Goal: Complete application form

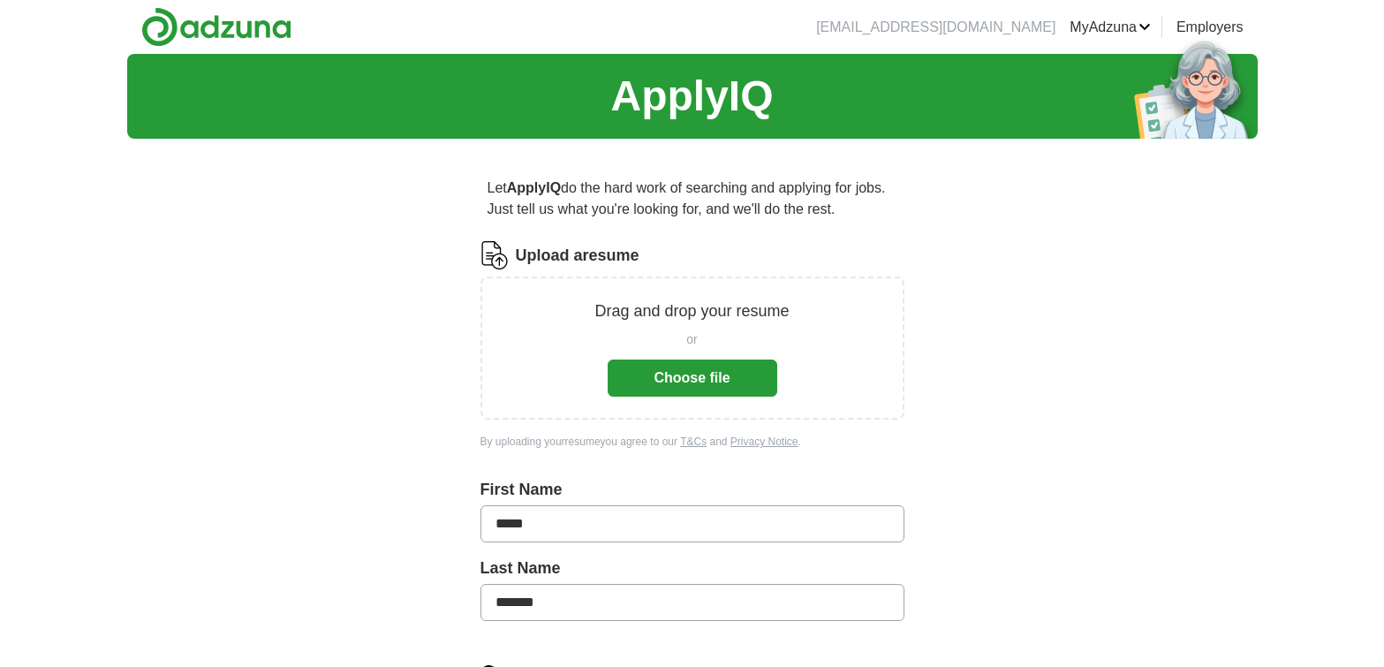
click at [659, 378] on button "Choose file" at bounding box center [693, 377] width 170 height 37
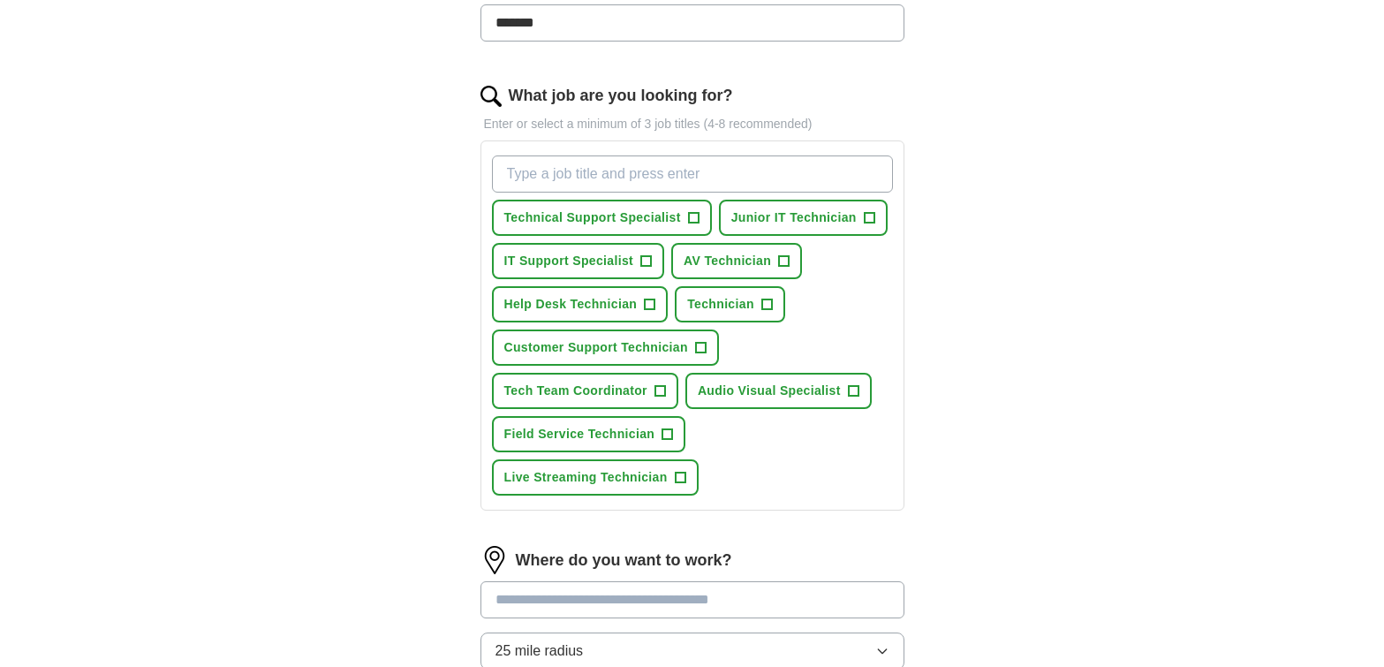
scroll to position [530, 0]
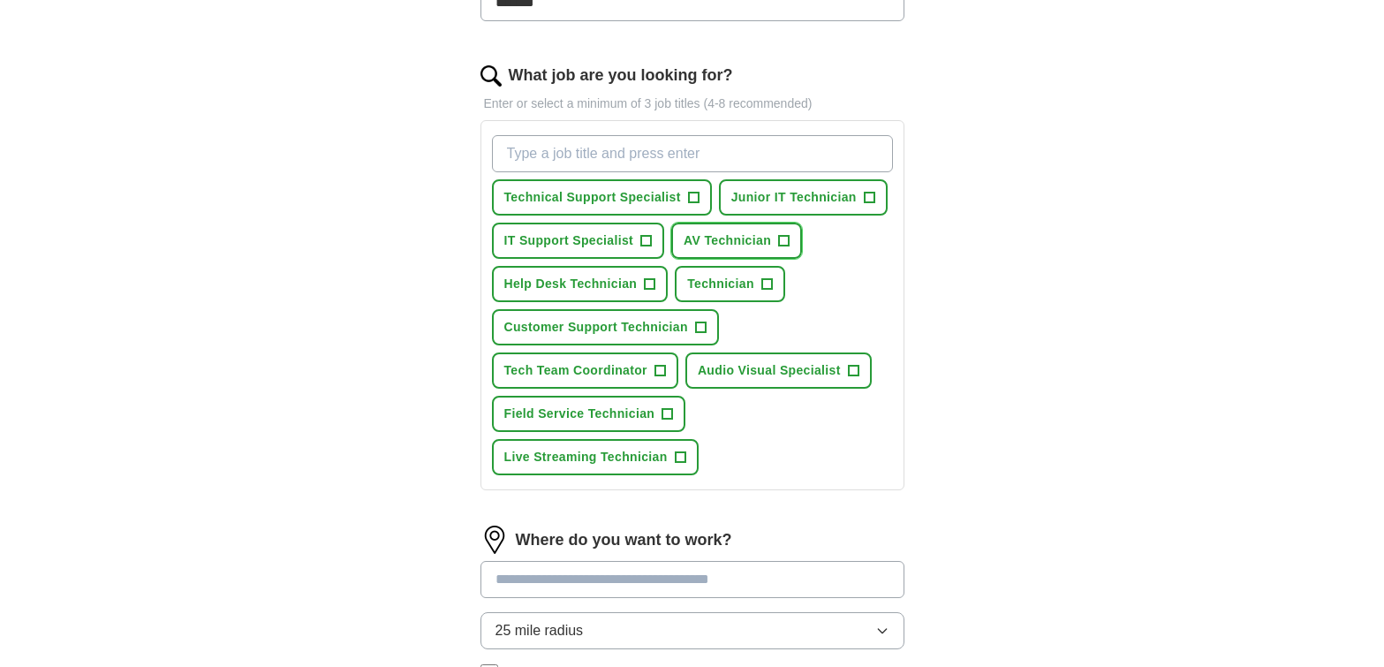
click at [787, 240] on span "+" at bounding box center [784, 241] width 11 height 14
click at [0, 0] on span "×" at bounding box center [0, 0] width 0 height 0
click at [692, 193] on span "+" at bounding box center [693, 198] width 11 height 14
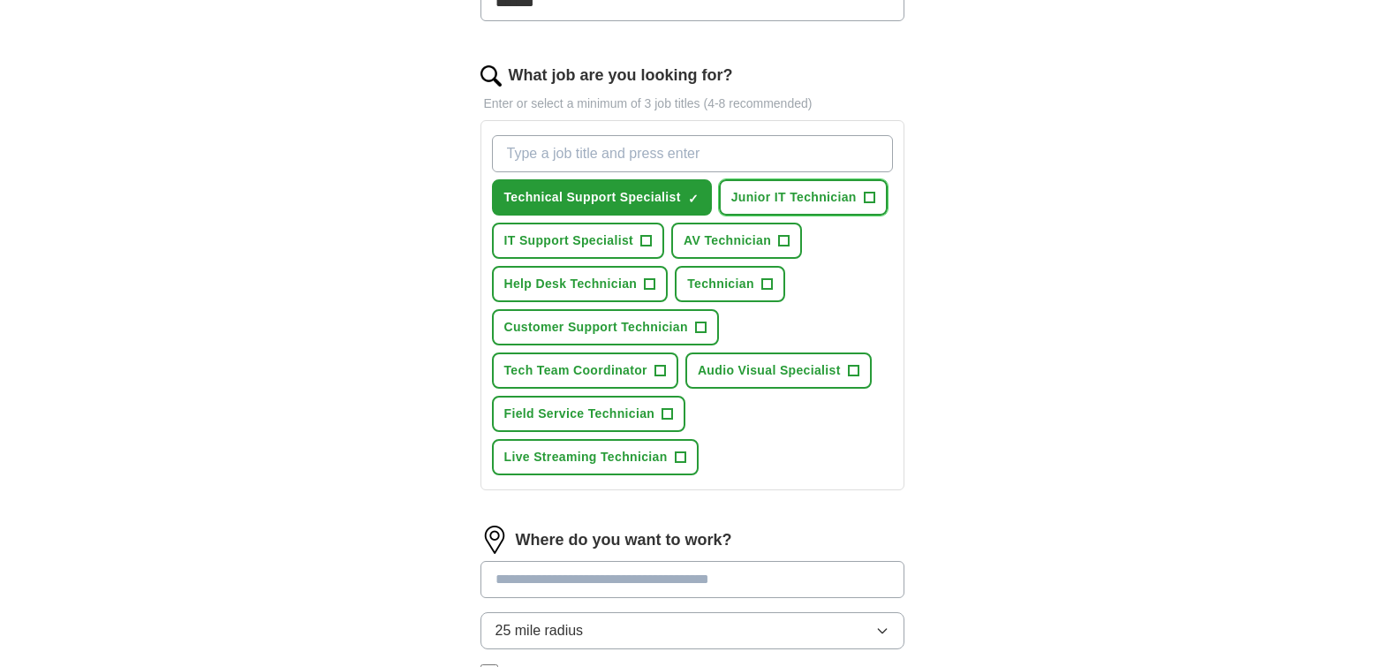
click at [872, 193] on span "+" at bounding box center [869, 198] width 11 height 14
click at [588, 242] on span "IT Support Specialist" at bounding box center [569, 240] width 130 height 19
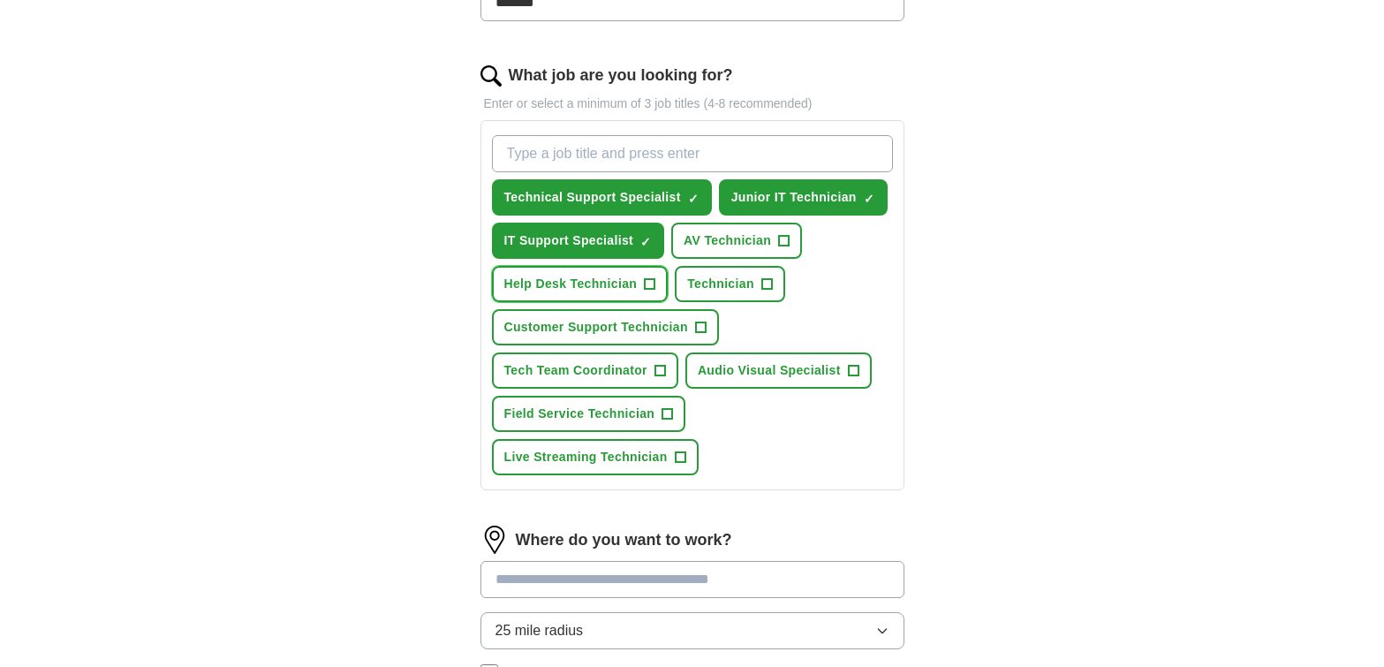
click at [602, 278] on span "Help Desk Technician" at bounding box center [570, 284] width 133 height 19
click at [661, 338] on button "Customer Support Technician +" at bounding box center [605, 327] width 227 height 36
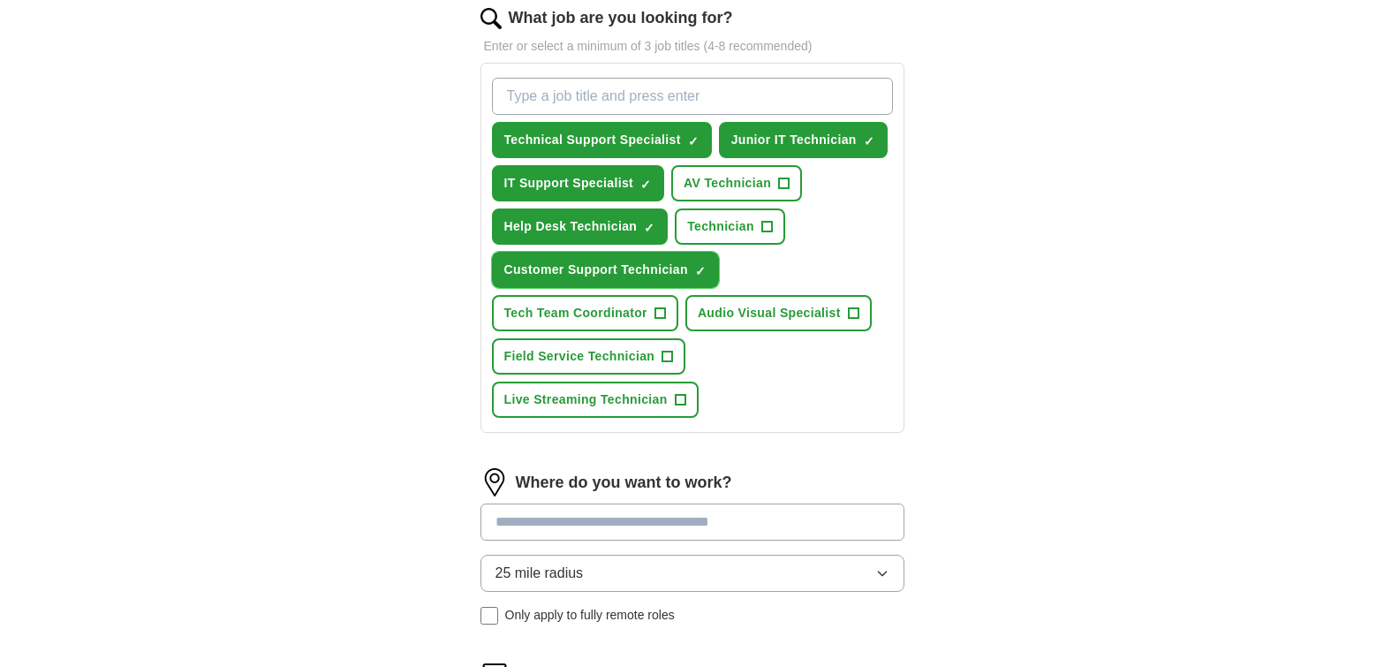
scroll to position [618, 0]
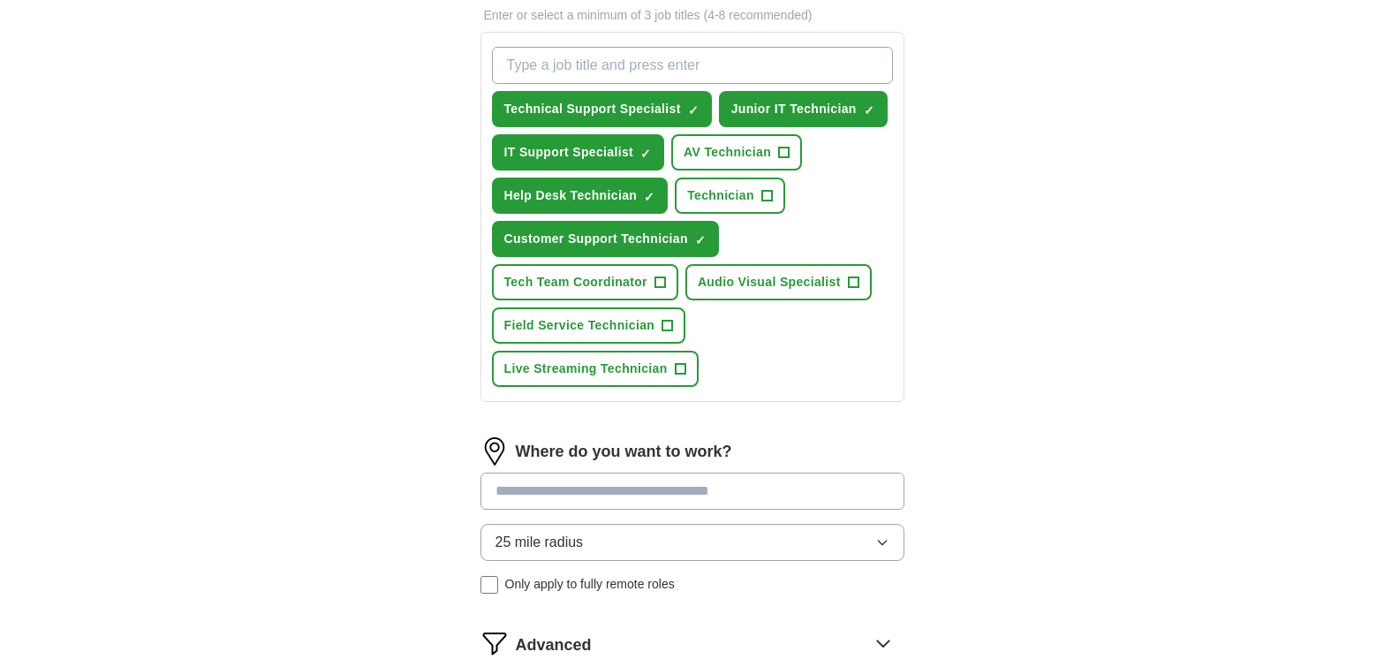
click at [689, 64] on input "What job are you looking for?" at bounding box center [692, 65] width 401 height 37
type input "help desk team lead"
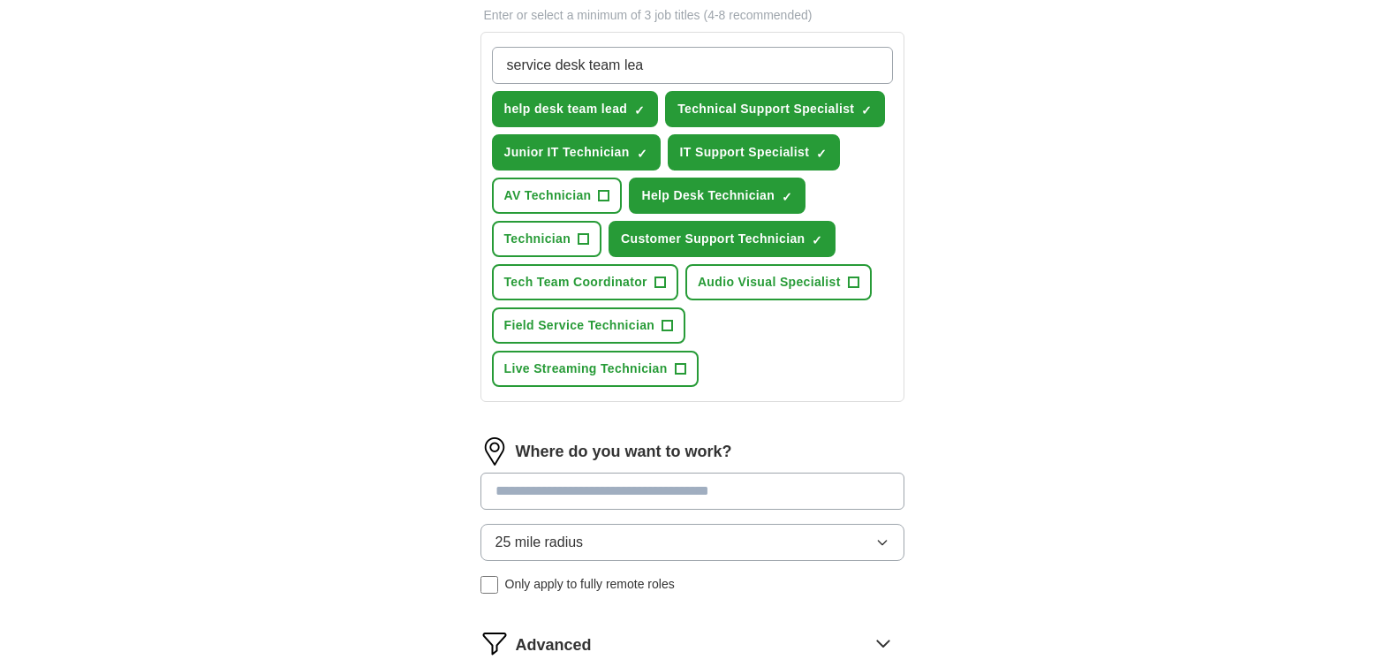
type input "service desk team lead"
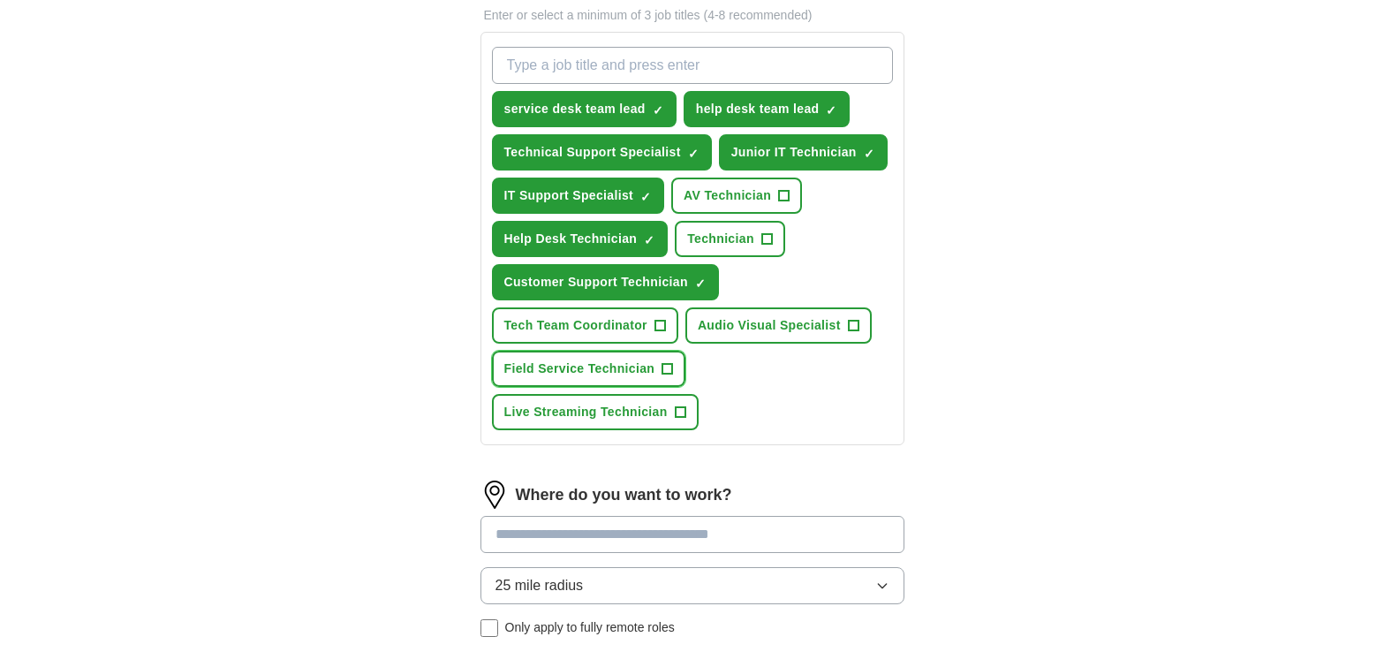
click at [658, 366] on button "Field Service Technician +" at bounding box center [589, 369] width 194 height 36
click at [0, 0] on span "×" at bounding box center [0, 0] width 0 height 0
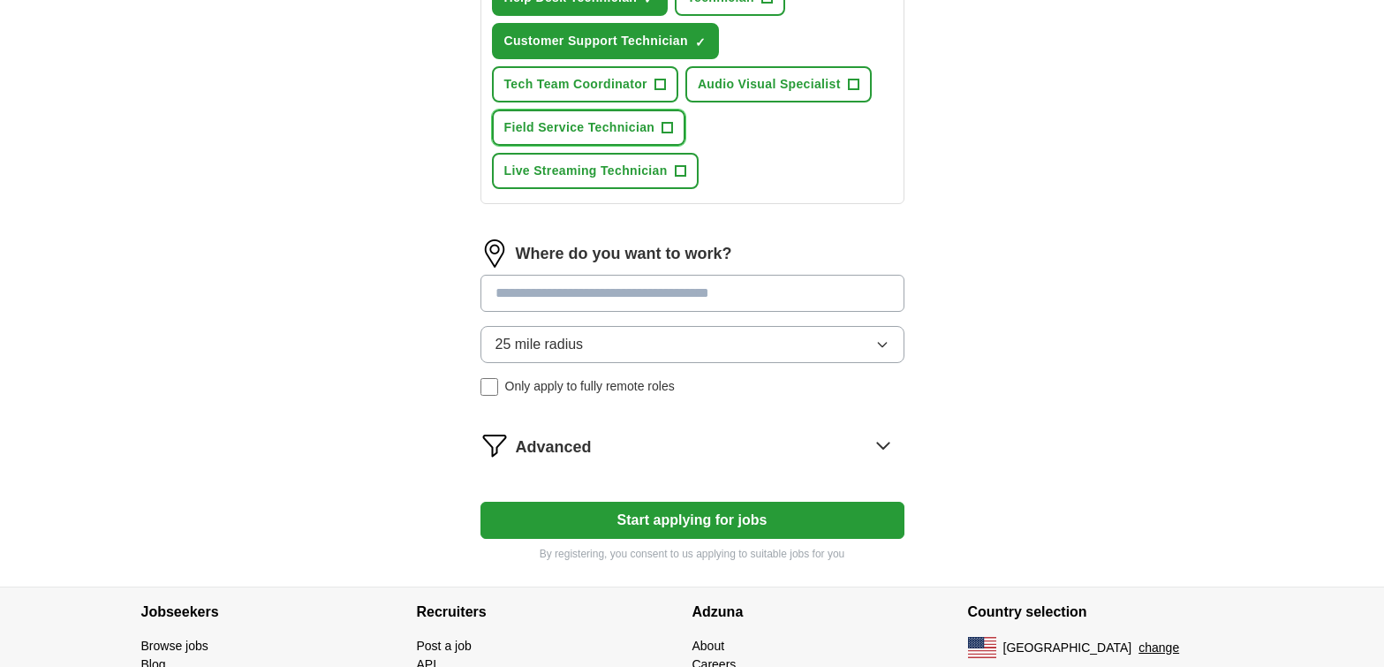
scroll to position [883, 0]
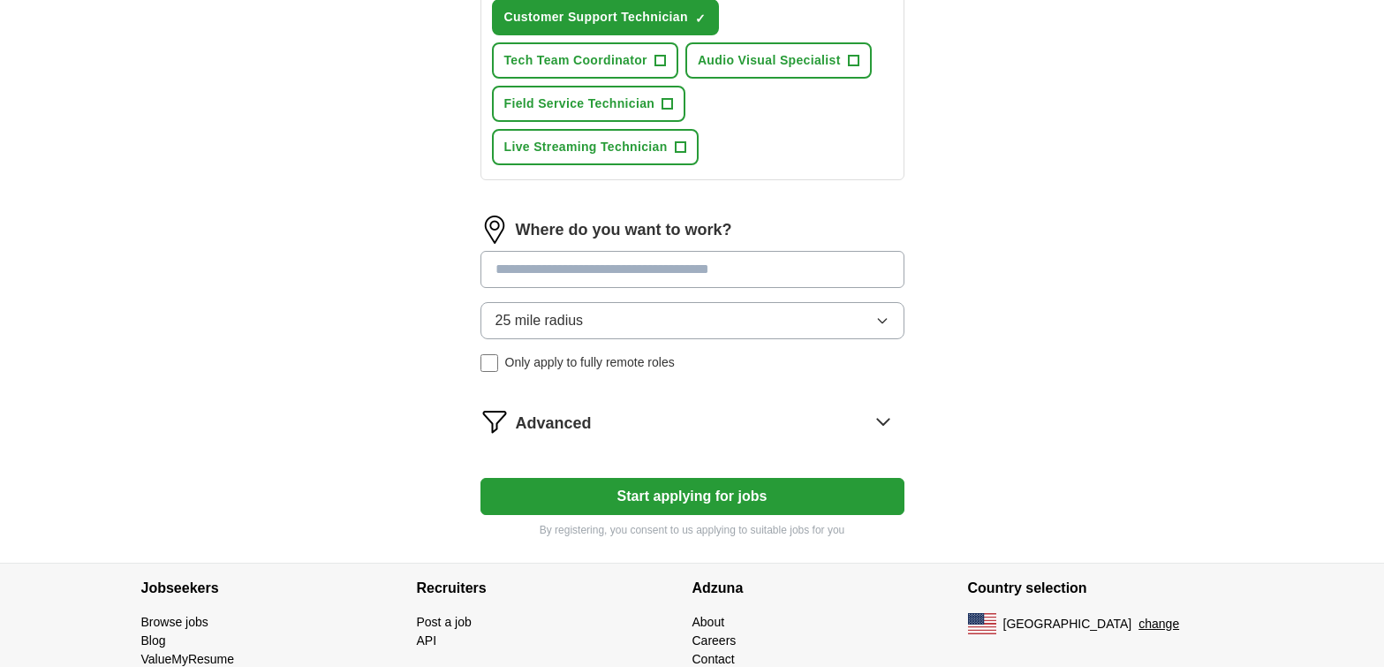
click at [597, 276] on input at bounding box center [692, 269] width 424 height 37
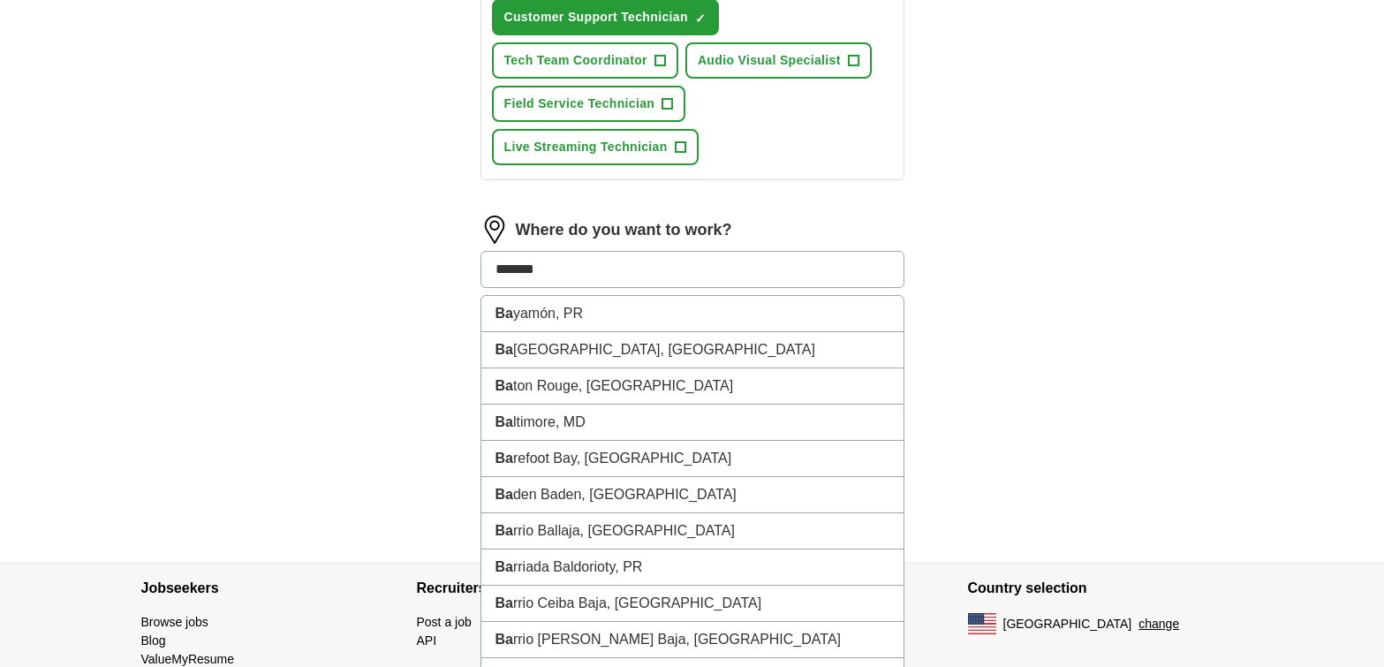
type input "********"
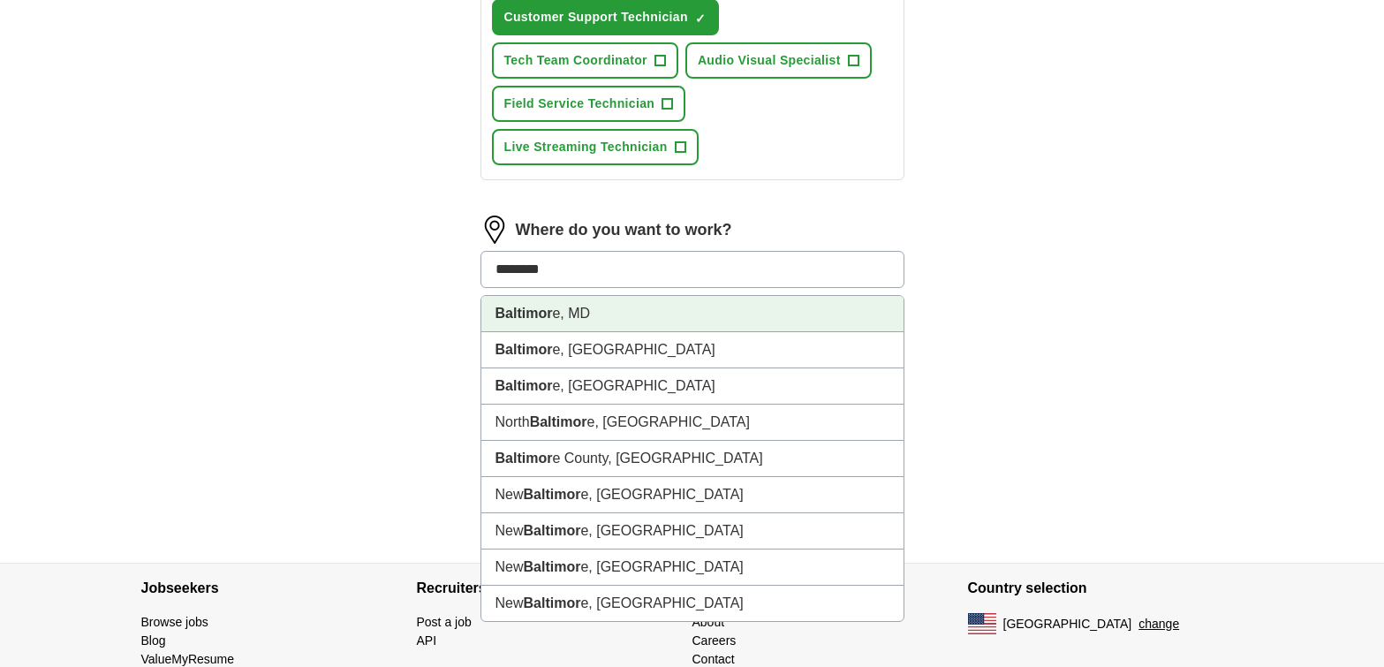
click at [593, 324] on li "Baltimor e, [GEOGRAPHIC_DATA]" at bounding box center [692, 314] width 422 height 36
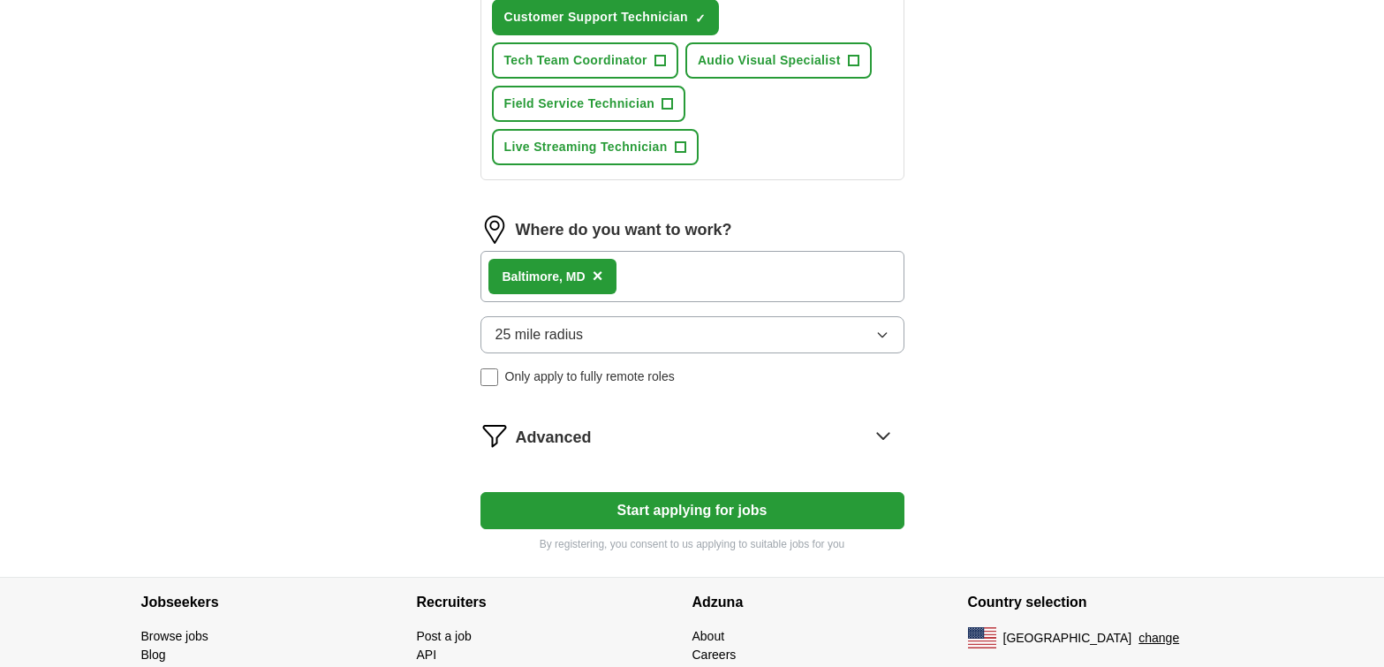
click at [672, 515] on button "Start applying for jobs" at bounding box center [692, 510] width 424 height 37
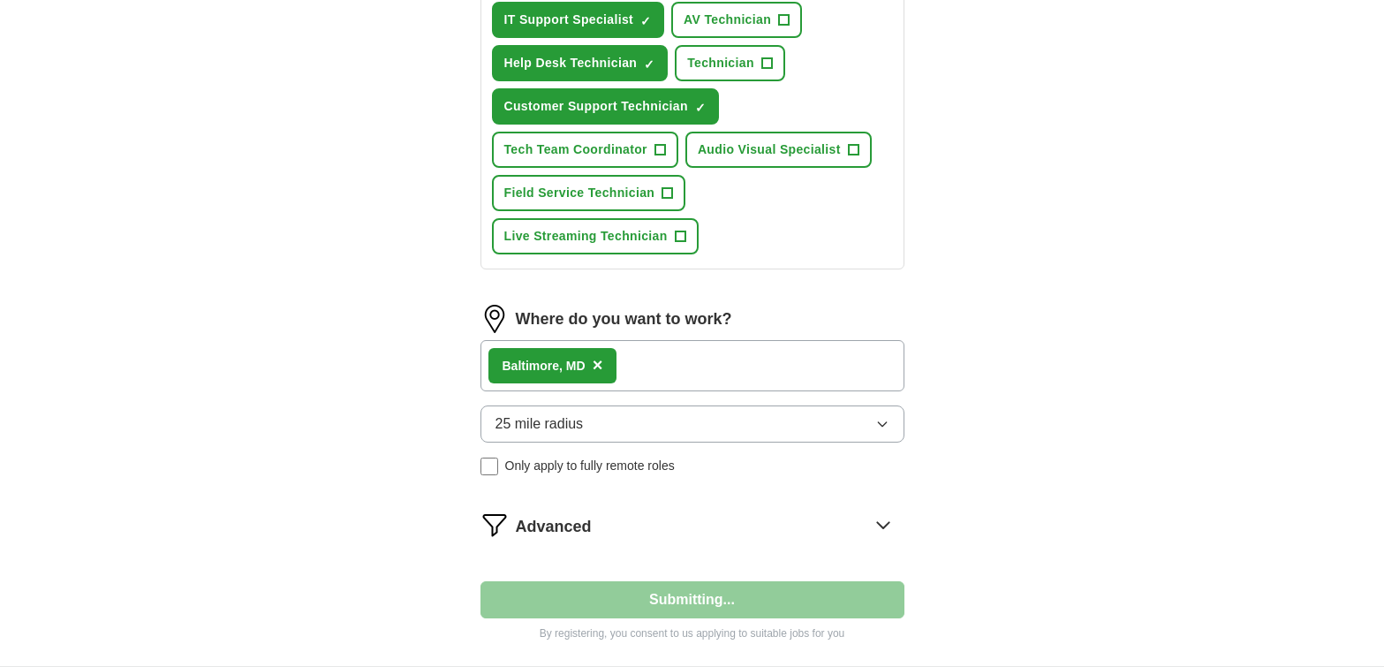
select select "**"
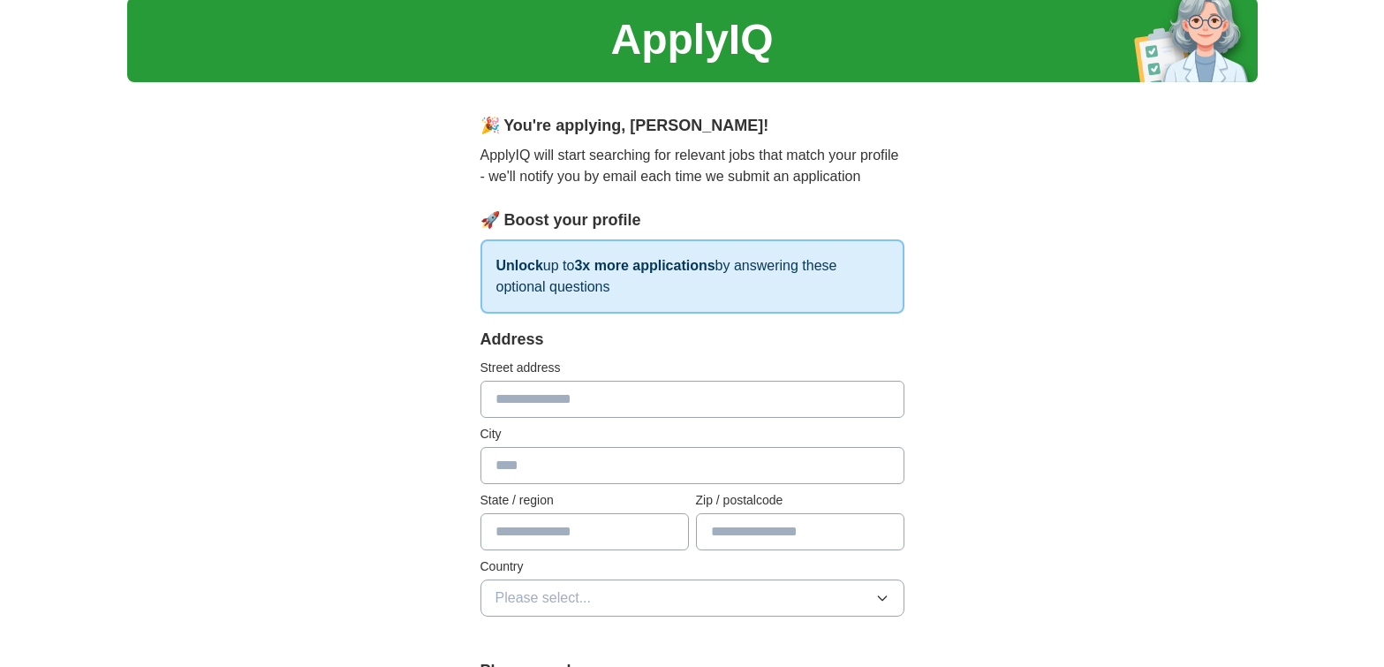
scroll to position [0, 0]
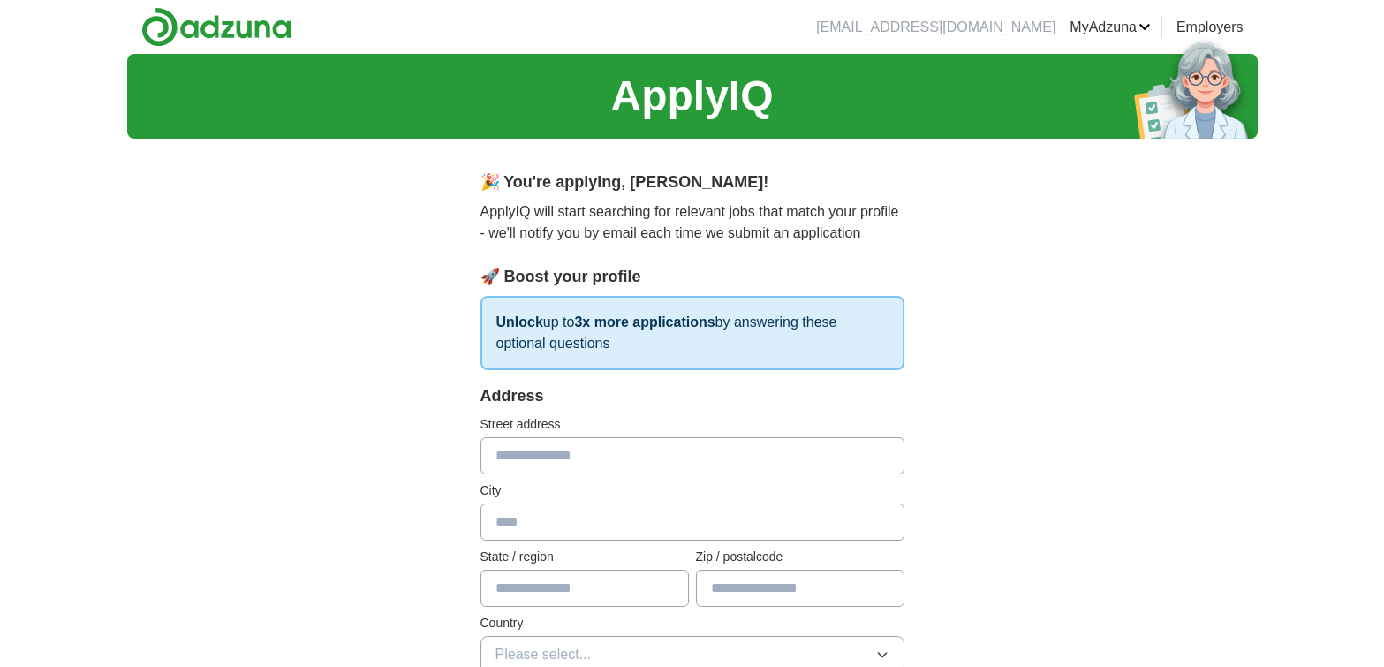
click at [801, 445] on input "text" at bounding box center [692, 455] width 424 height 37
type input "**********"
click at [752, 511] on input "text" at bounding box center [692, 521] width 424 height 37
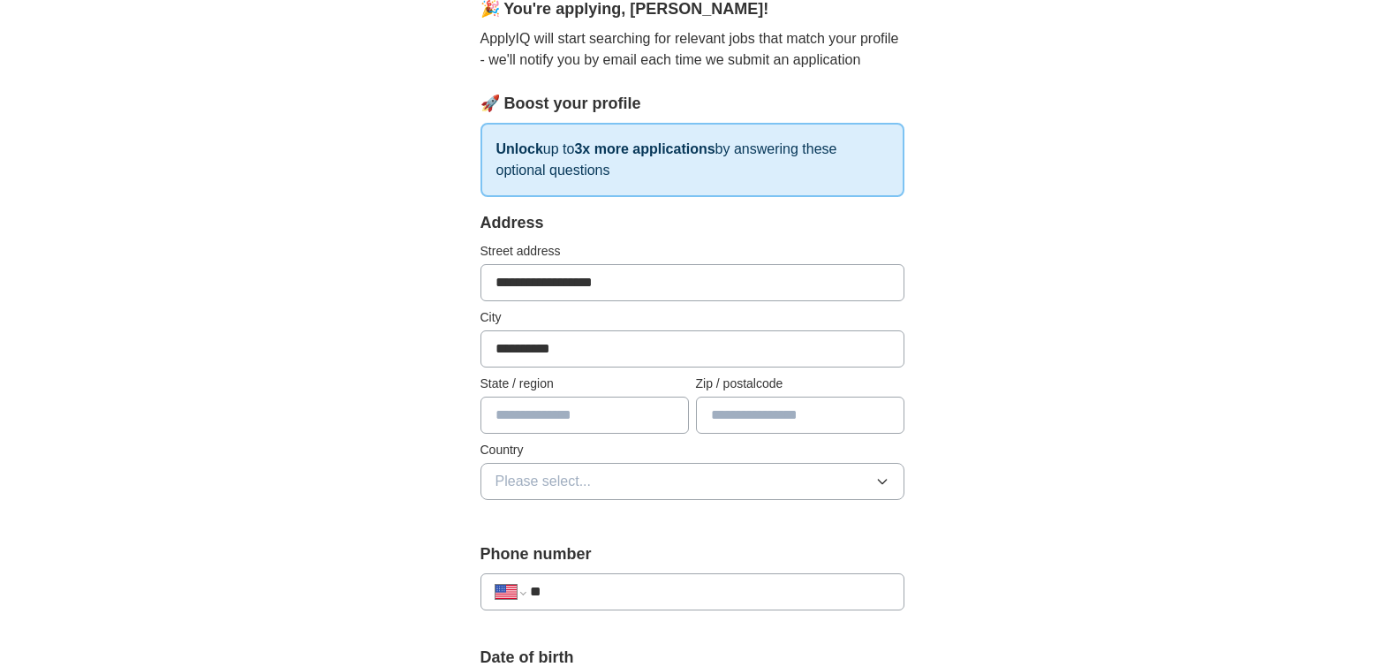
scroll to position [177, 0]
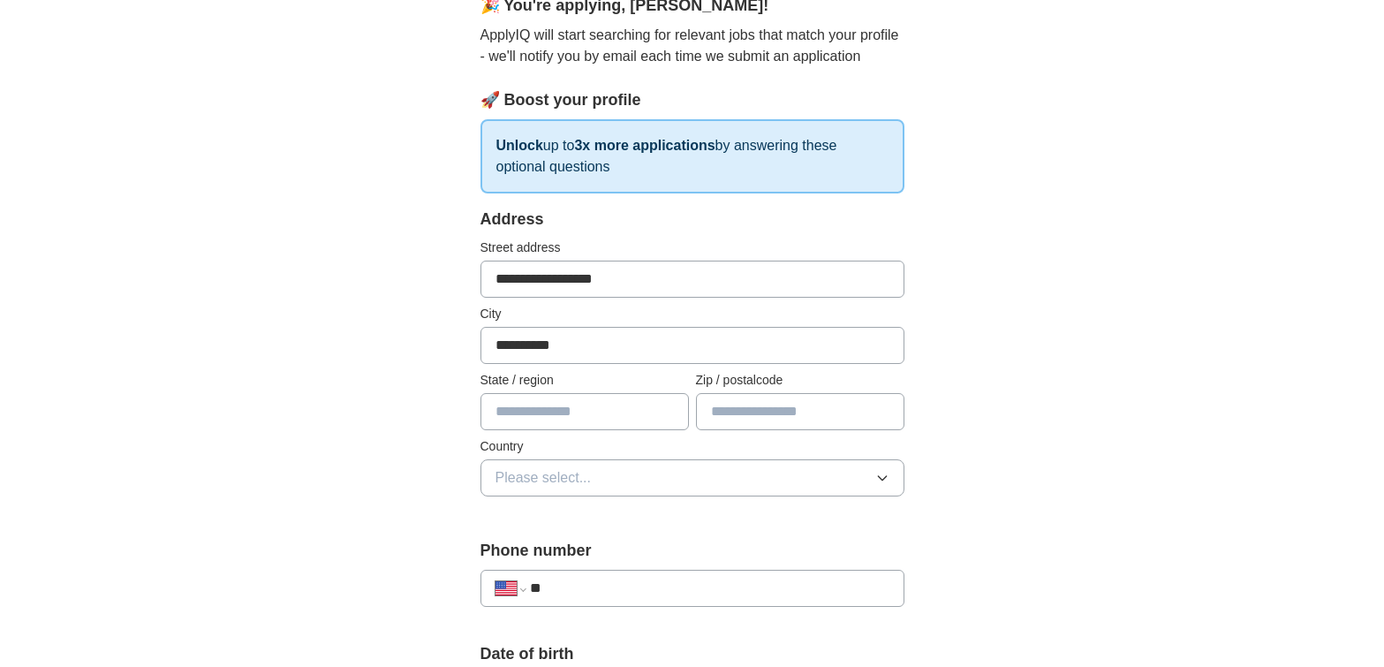
type input "**********"
click at [624, 427] on input "text" at bounding box center [584, 411] width 208 height 37
type input "********"
click at [763, 426] on input "text" at bounding box center [800, 411] width 208 height 37
type input "*****"
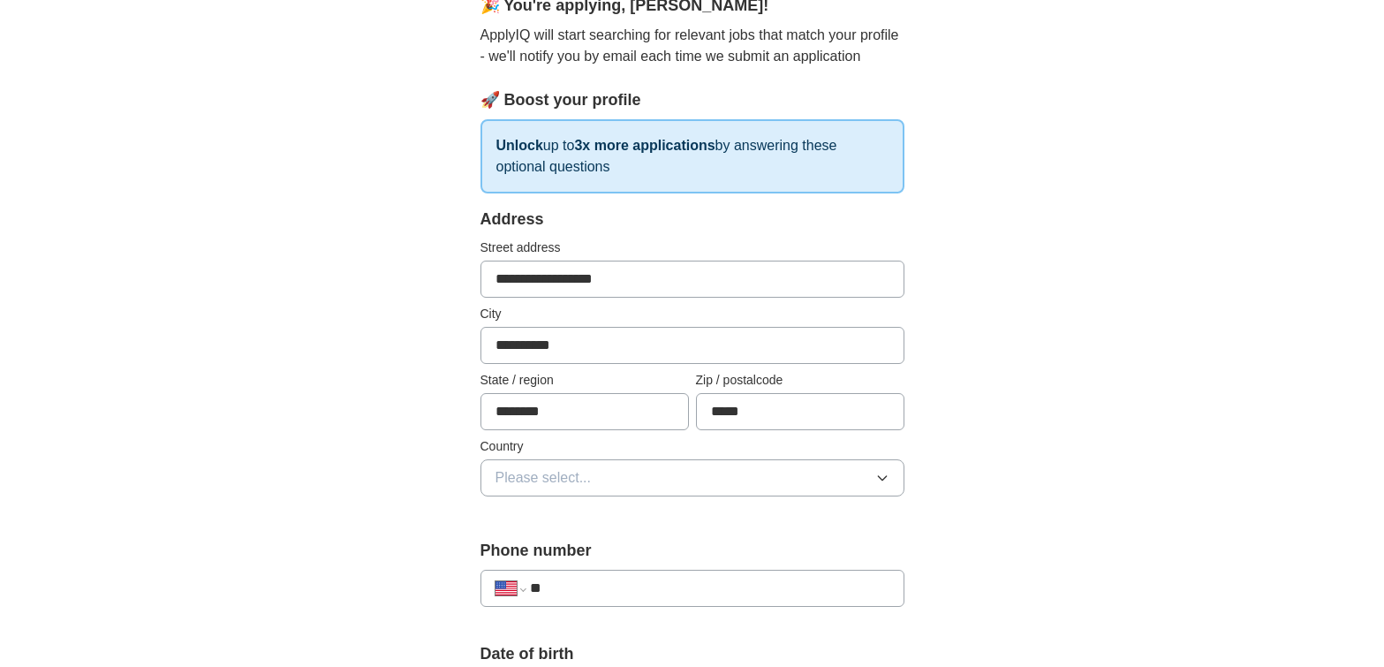
click at [742, 477] on button "Please select..." at bounding box center [692, 477] width 424 height 37
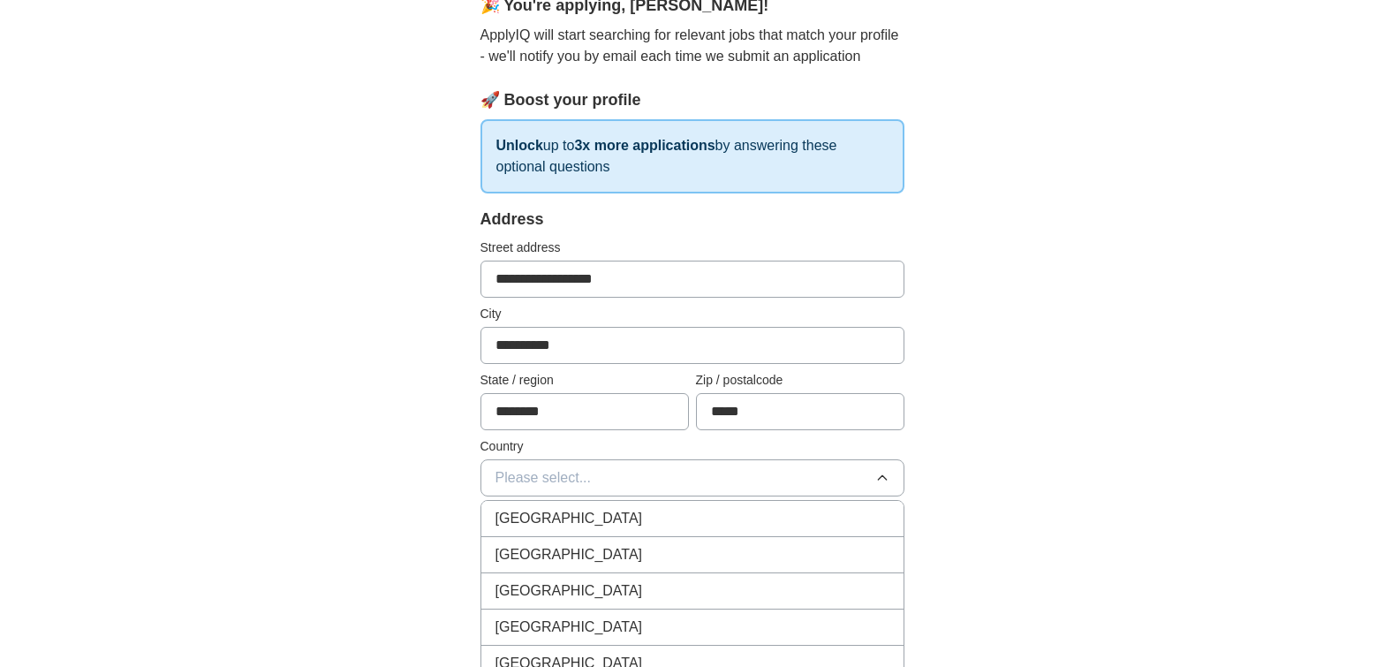
click at [583, 558] on div "[GEOGRAPHIC_DATA]" at bounding box center [692, 554] width 394 height 21
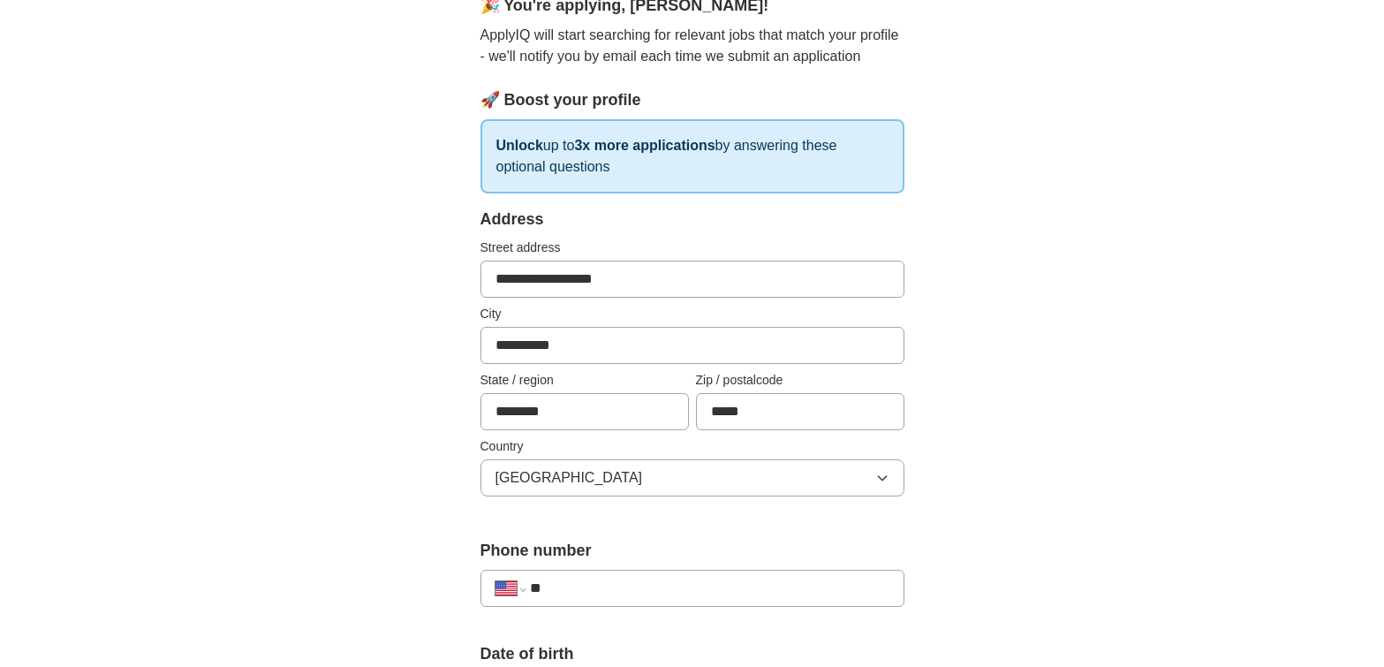
click at [598, 589] on input "**" at bounding box center [709, 588] width 359 height 21
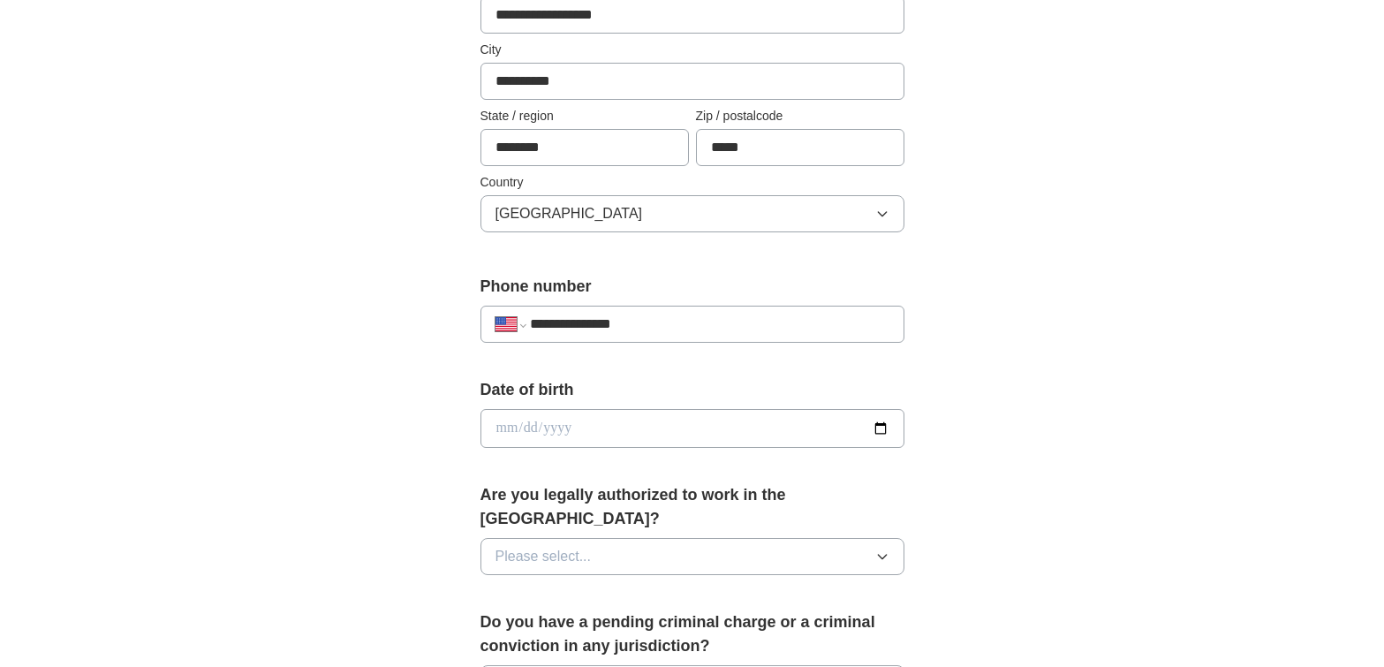
scroll to position [442, 0]
type input "**********"
click at [784, 427] on input "date" at bounding box center [692, 427] width 424 height 39
type input "**********"
click at [753, 541] on button "Please select..." at bounding box center [692, 555] width 424 height 37
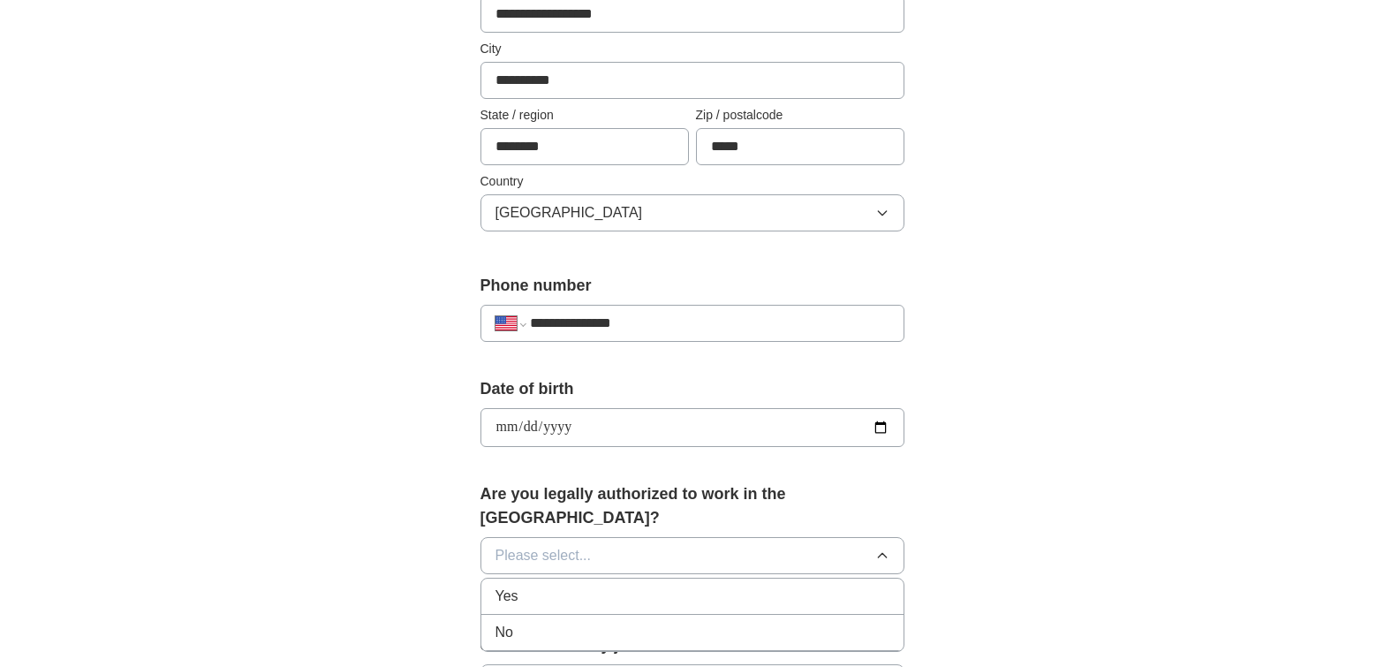
click at [522, 586] on div "Yes" at bounding box center [692, 596] width 394 height 21
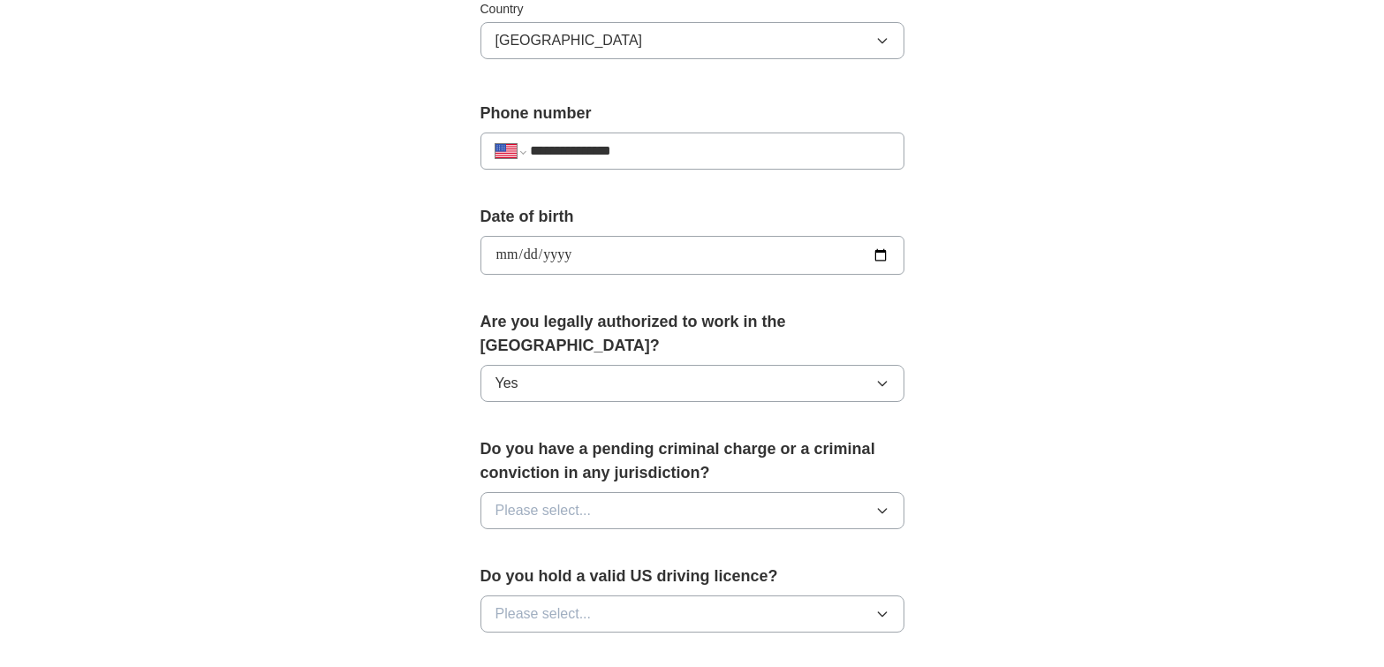
scroll to position [618, 0]
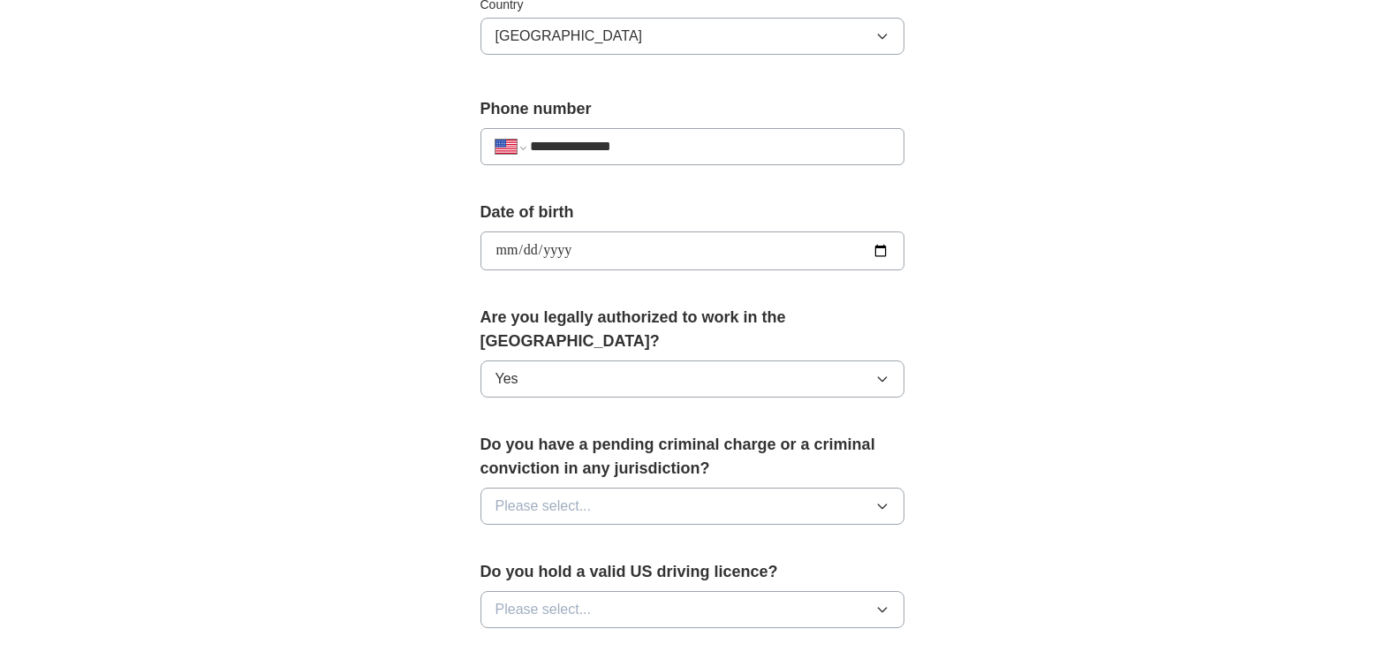
click at [631, 488] on button "Please select..." at bounding box center [692, 506] width 424 height 37
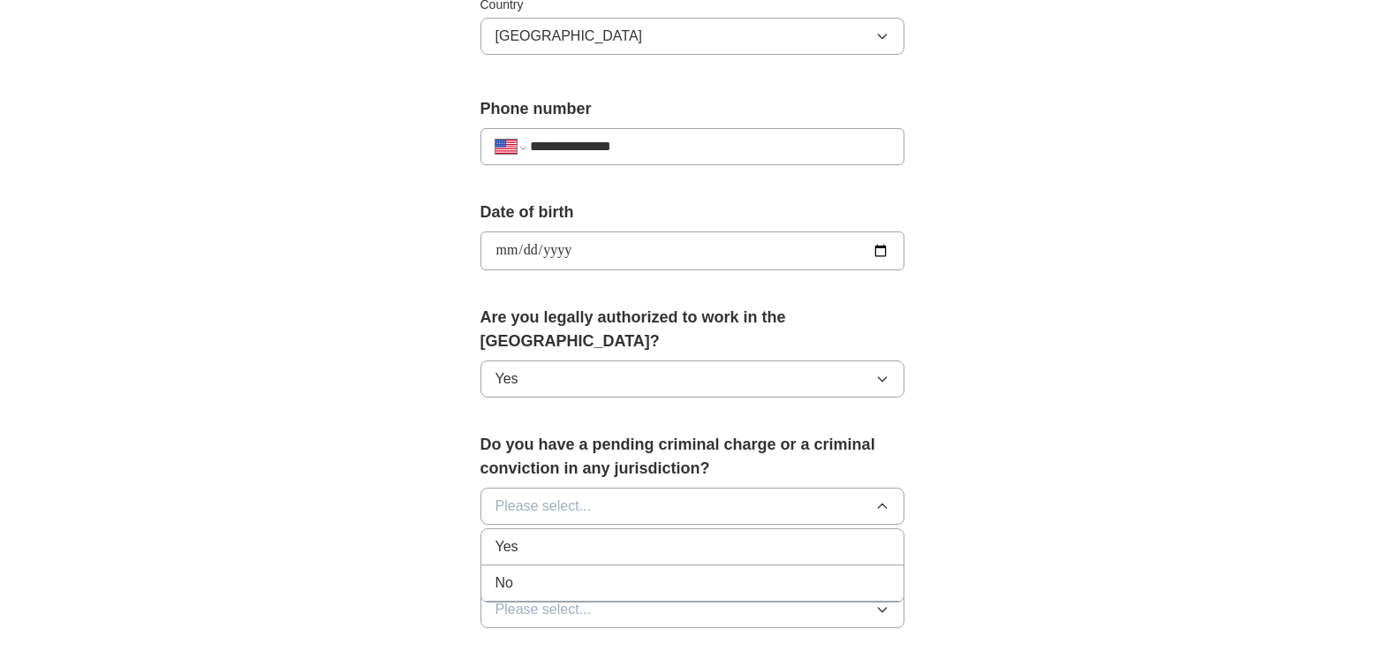
click at [566, 572] on div "No" at bounding box center [692, 582] width 394 height 21
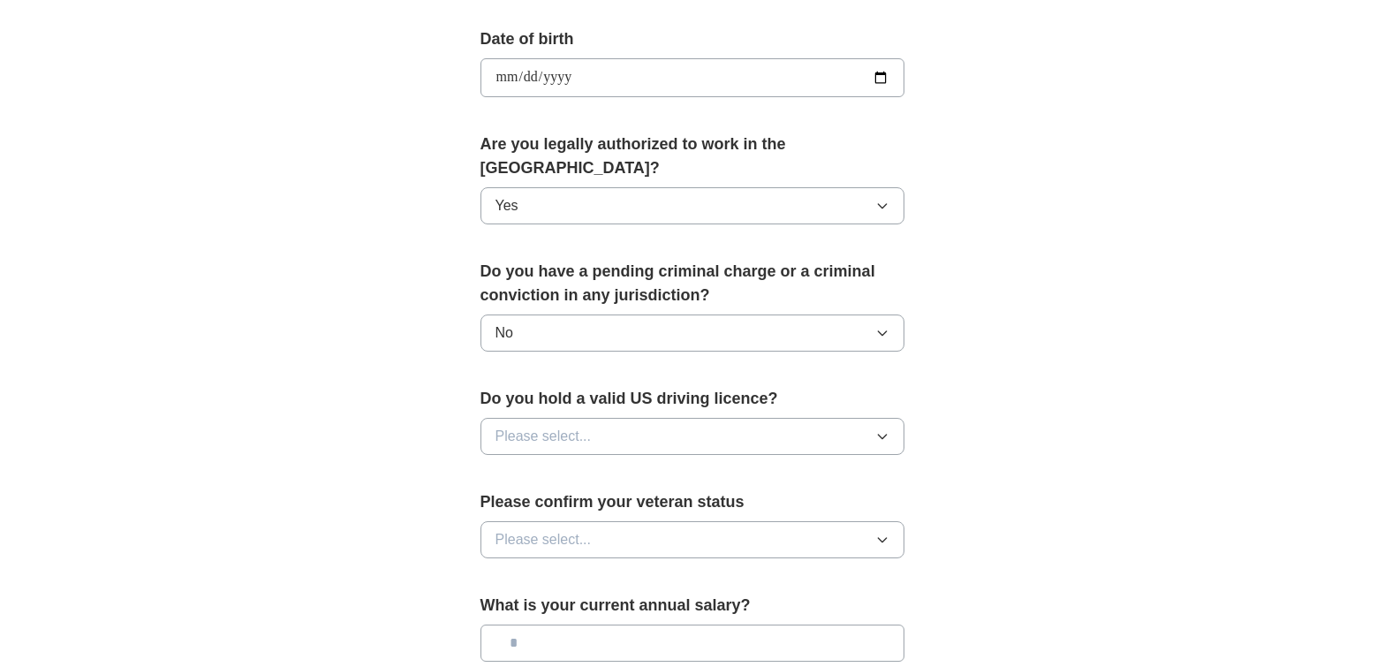
scroll to position [795, 0]
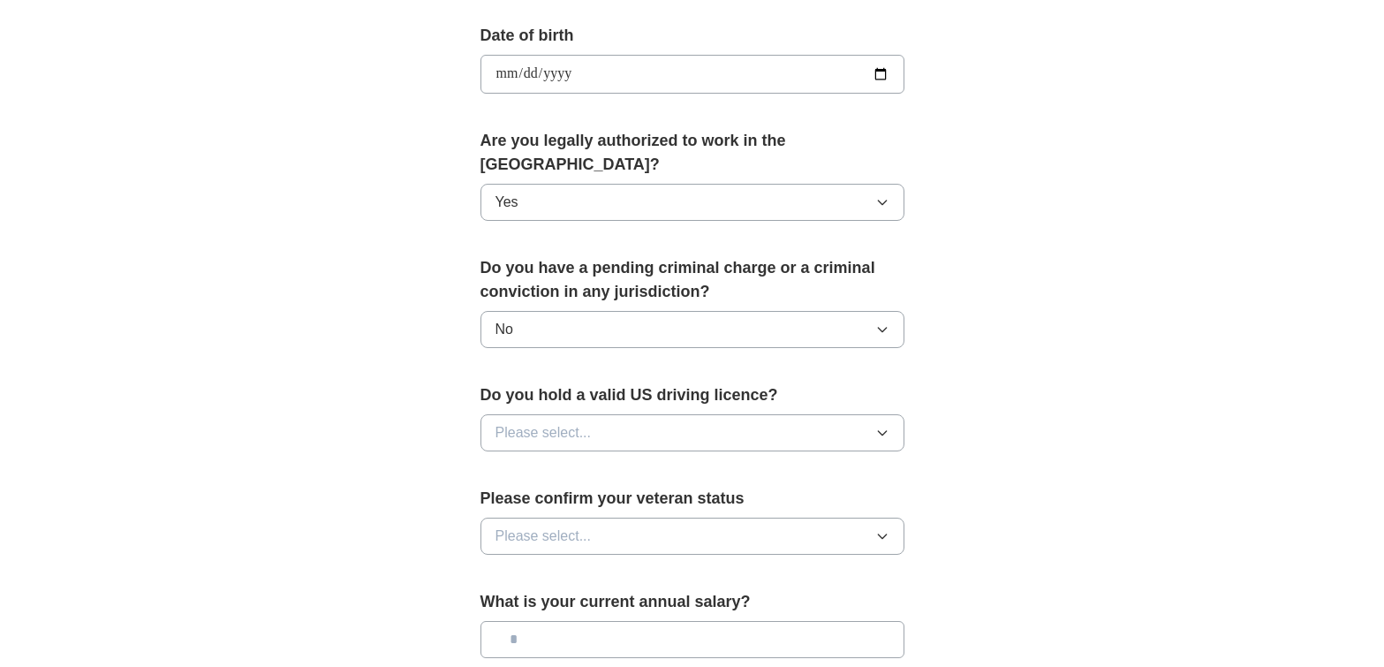
click at [602, 414] on button "Please select..." at bounding box center [692, 432] width 424 height 37
click at [575, 463] on div "Yes" at bounding box center [692, 473] width 394 height 21
click at [585, 526] on span "Please select..." at bounding box center [543, 536] width 96 height 21
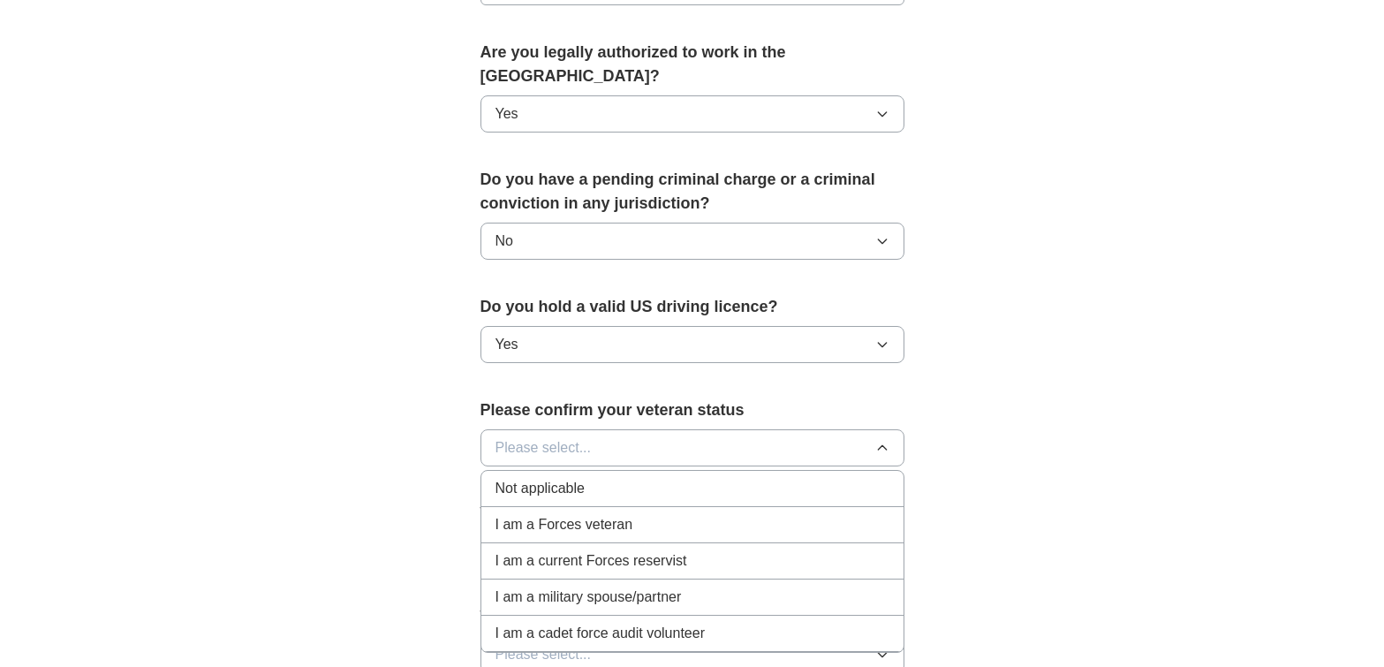
scroll to position [972, 0]
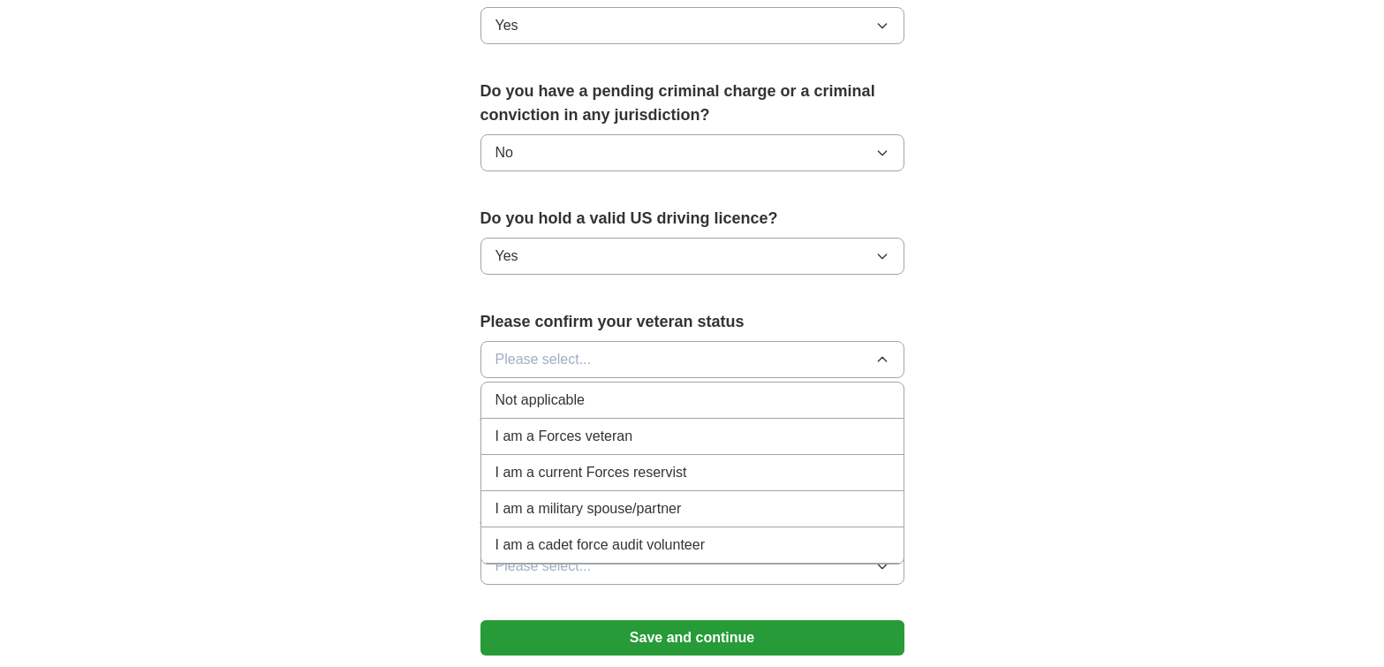
click at [565, 389] on span "Not applicable" at bounding box center [539, 399] width 89 height 21
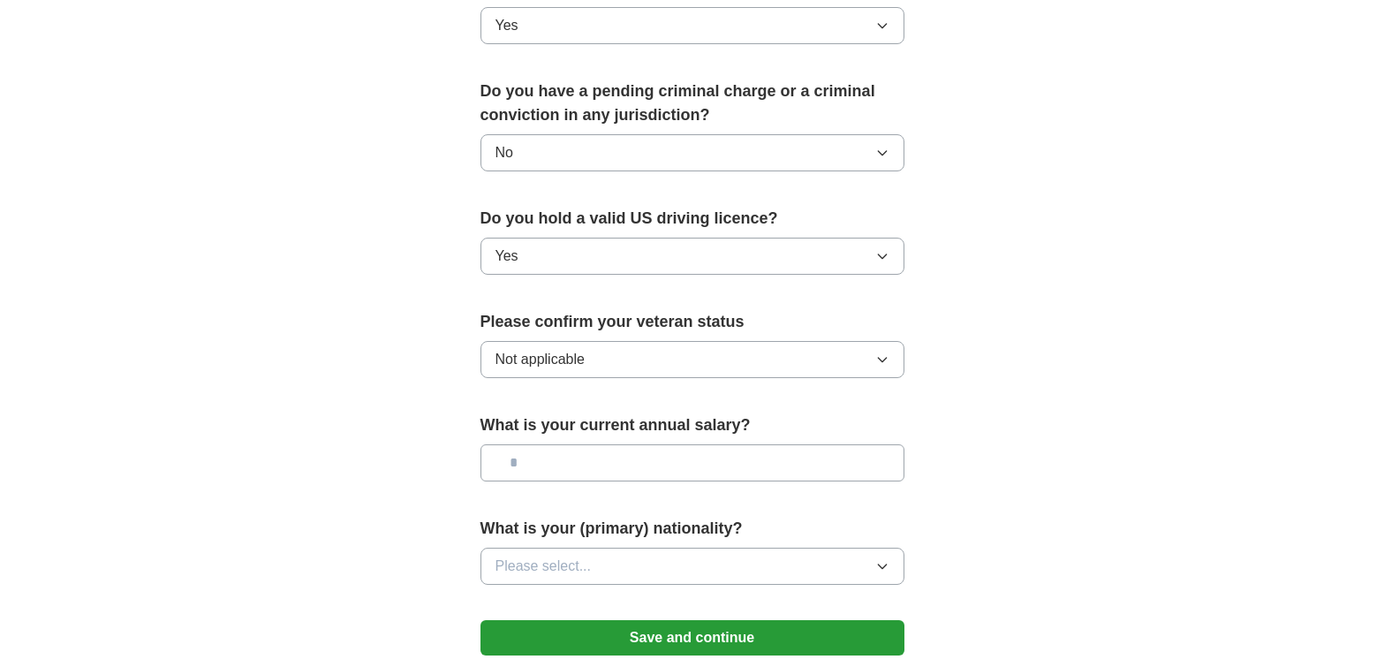
click at [598, 548] on button "Please select..." at bounding box center [692, 566] width 424 height 37
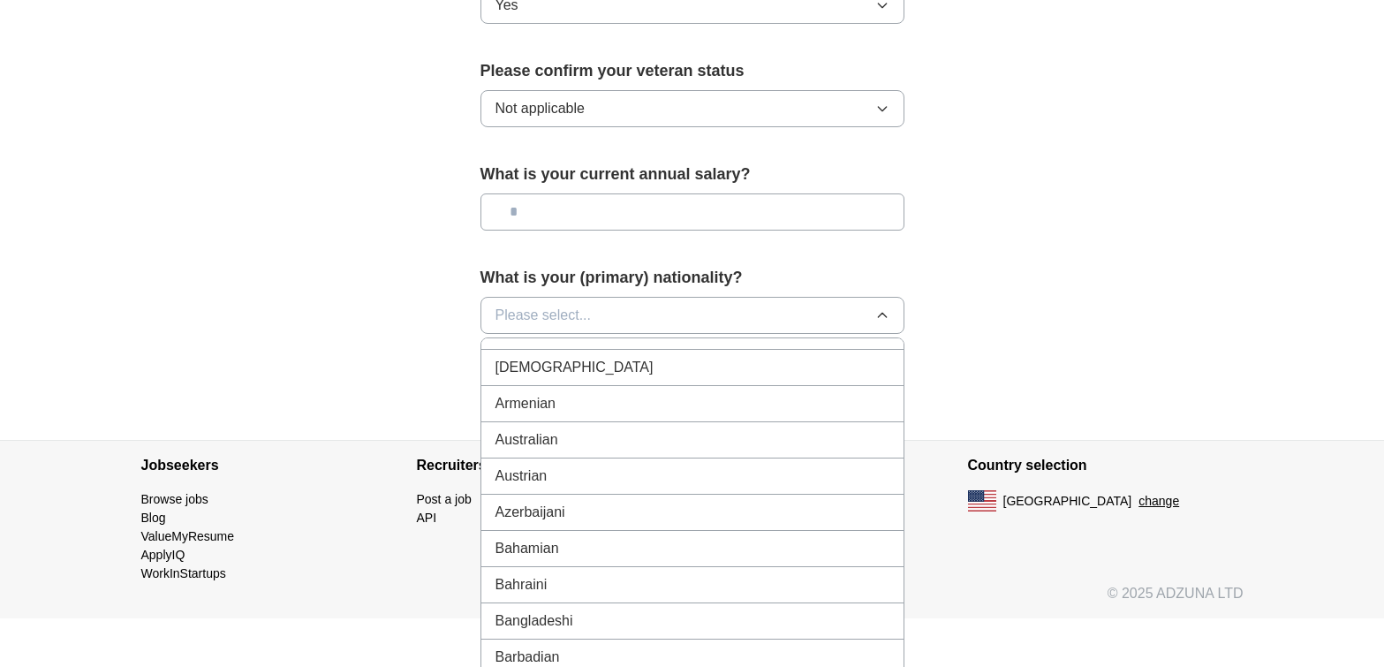
scroll to position [0, 0]
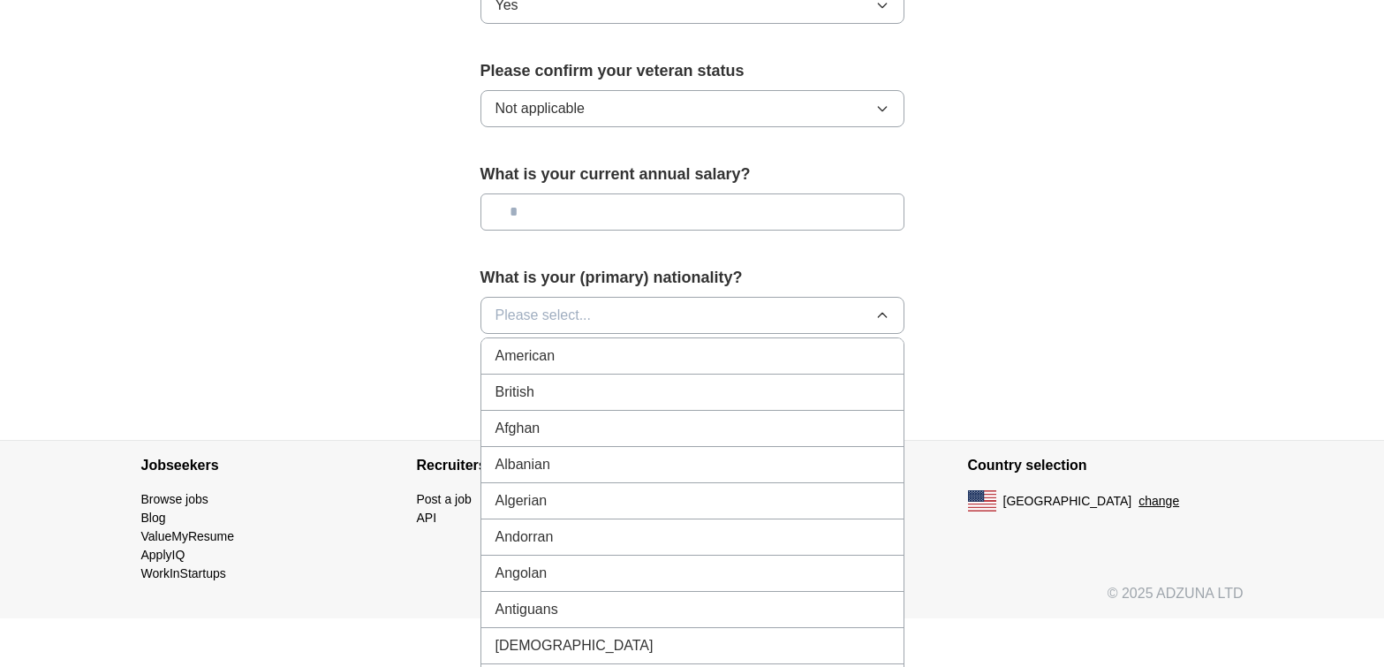
click at [589, 345] on div "American" at bounding box center [692, 355] width 394 height 21
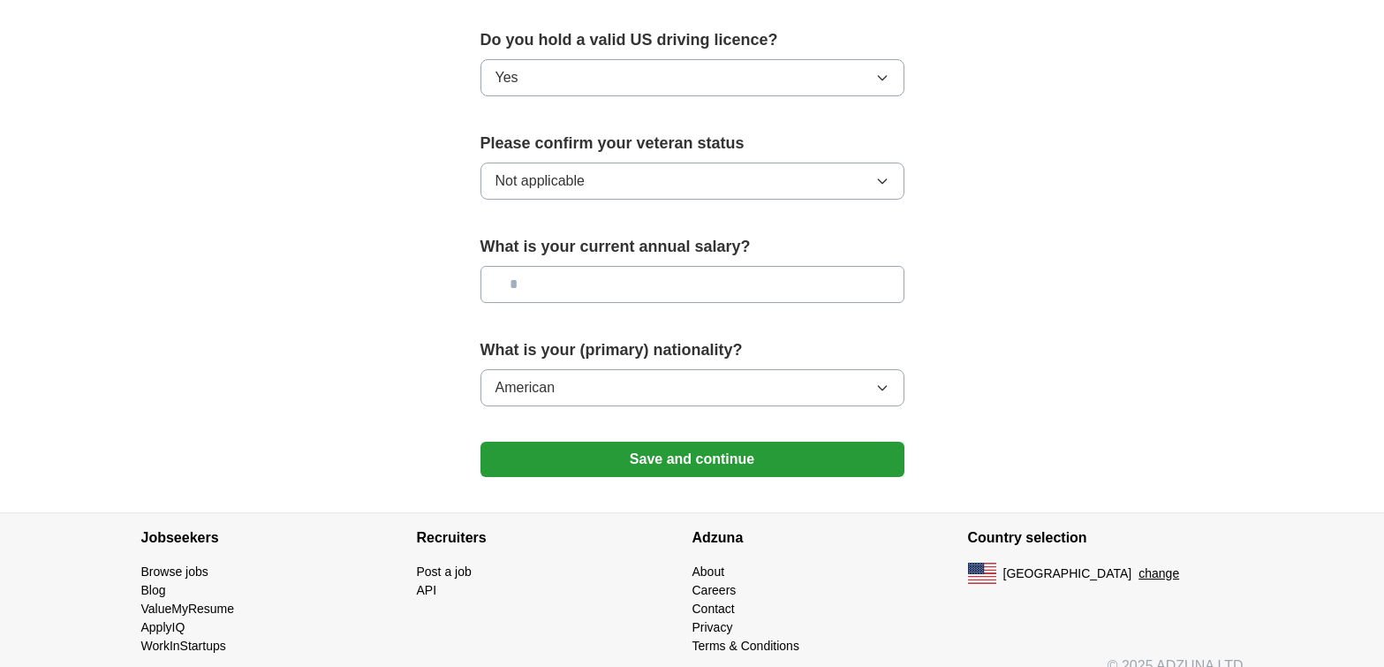
click at [624, 442] on button "Save and continue" at bounding box center [692, 459] width 424 height 35
